Goal: Information Seeking & Learning: Learn about a topic

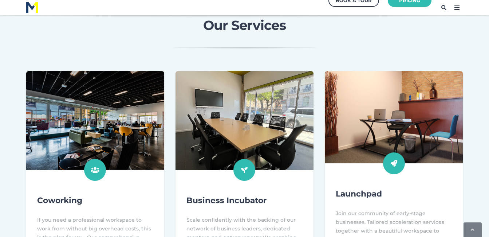
scroll to position [223, 0]
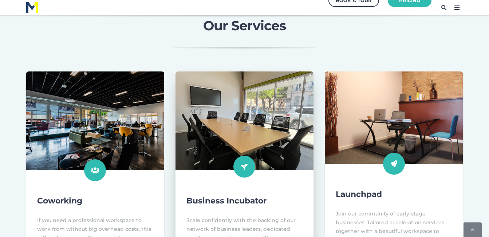
click at [241, 119] on img at bounding box center [245, 121] width 152 height 109
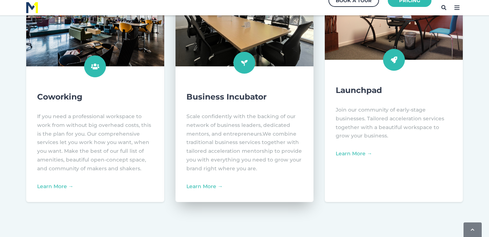
scroll to position [327, 0]
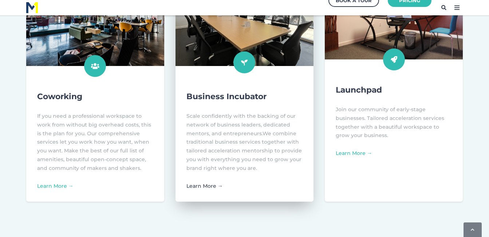
click at [205, 185] on link "Learn More →" at bounding box center [205, 186] width 36 height 7
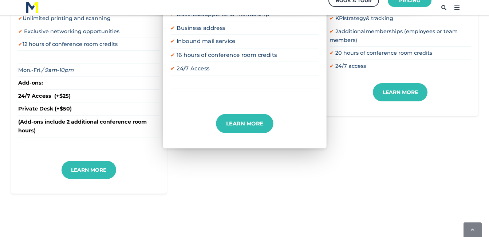
scroll to position [335, 0]
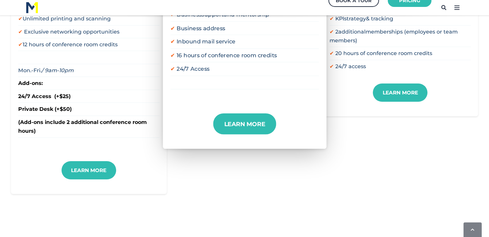
click at [244, 118] on link "Learn More" at bounding box center [244, 123] width 63 height 21
click at [379, 125] on div "Coworking $100 per month A collaborative space that combines professional ameni…" at bounding box center [244, 25] width 467 height 337
